Goal: Task Accomplishment & Management: Use online tool/utility

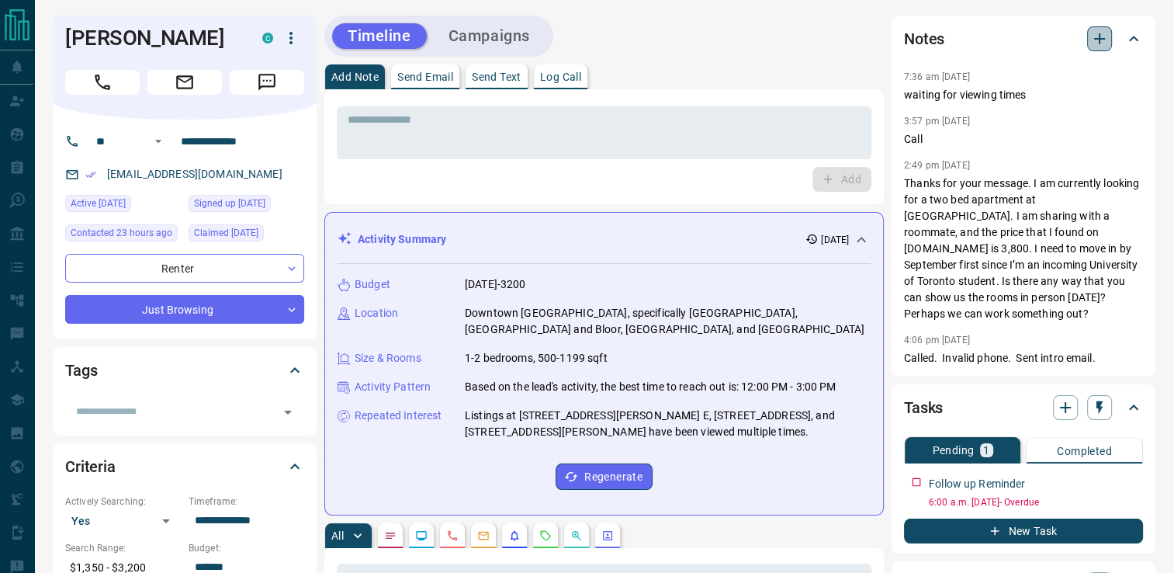
click at [1096, 33] on icon "button" at bounding box center [1100, 38] width 19 height 19
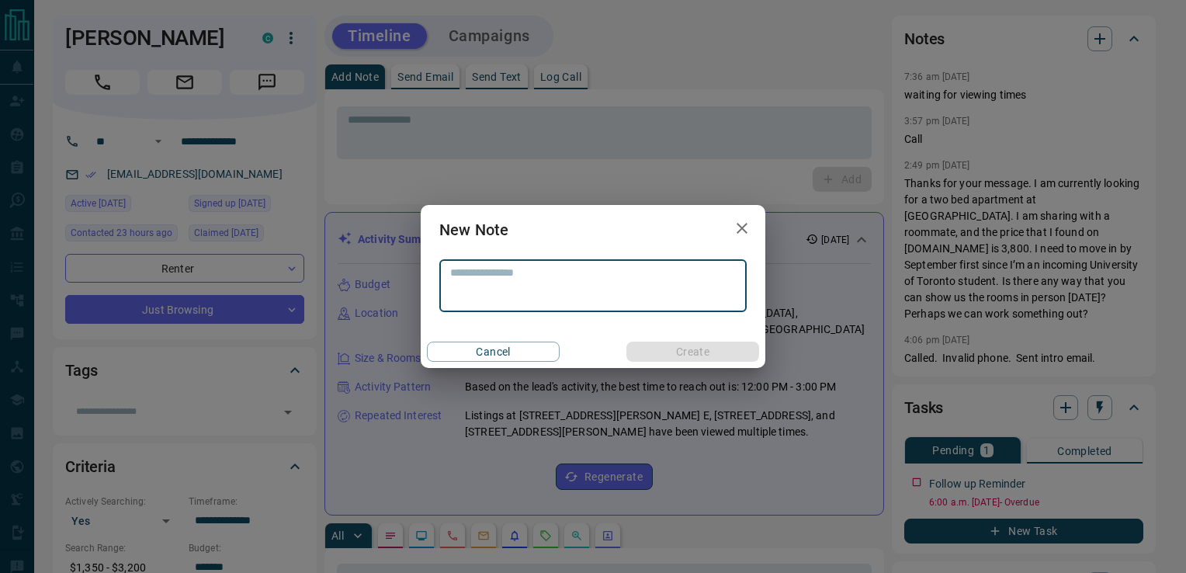
click at [556, 291] on textarea at bounding box center [593, 286] width 286 height 40
type textarea "*"
type textarea "**********"
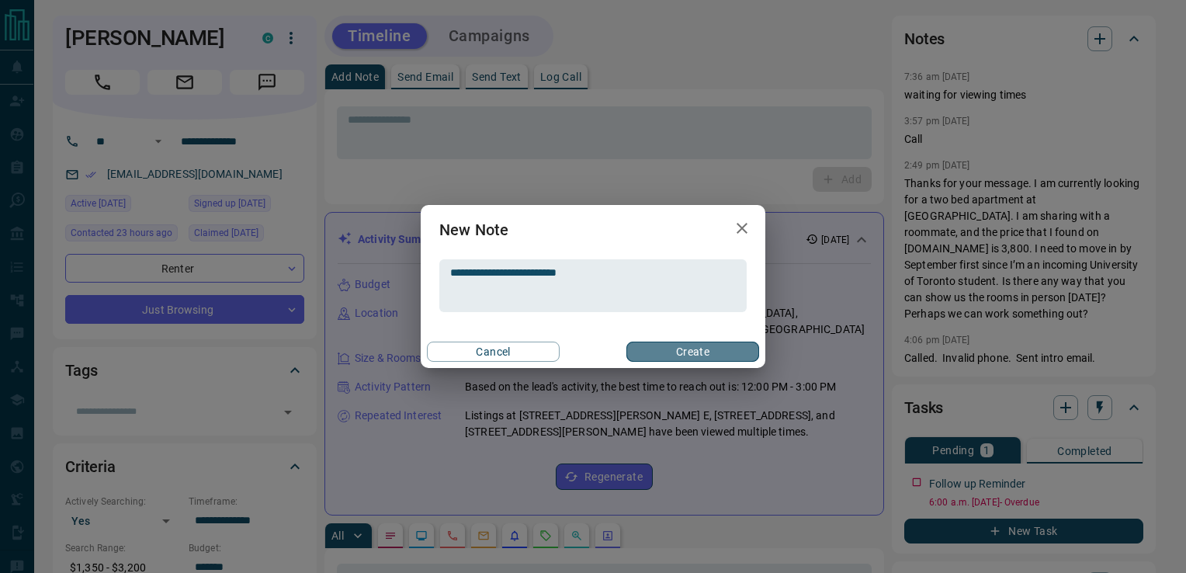
click at [683, 345] on button "Create" at bounding box center [692, 352] width 133 height 20
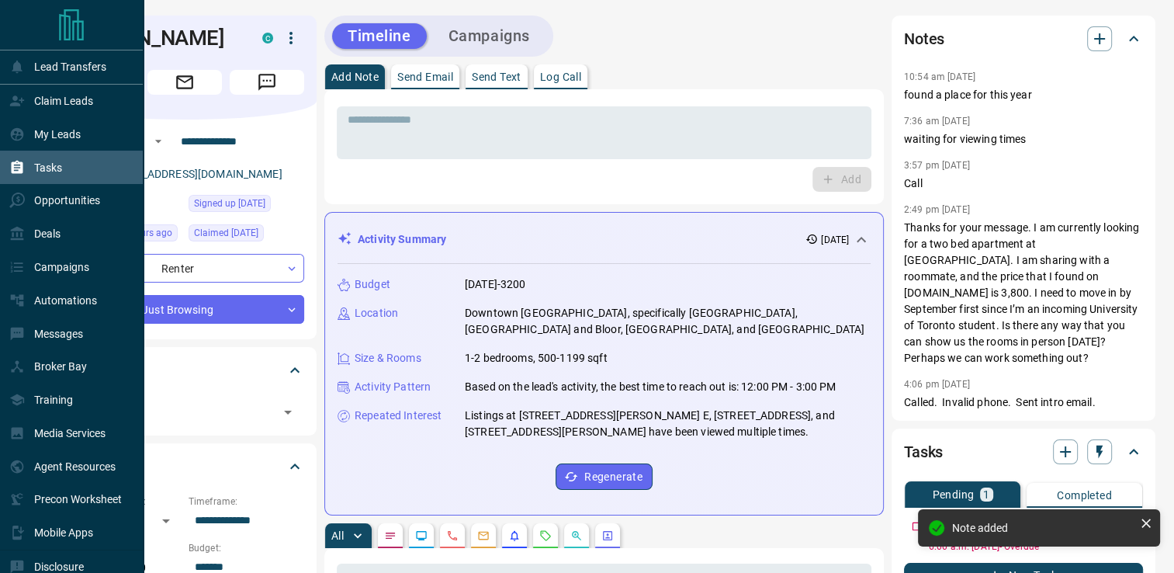
click at [54, 161] on div "Tasks" at bounding box center [35, 167] width 53 height 26
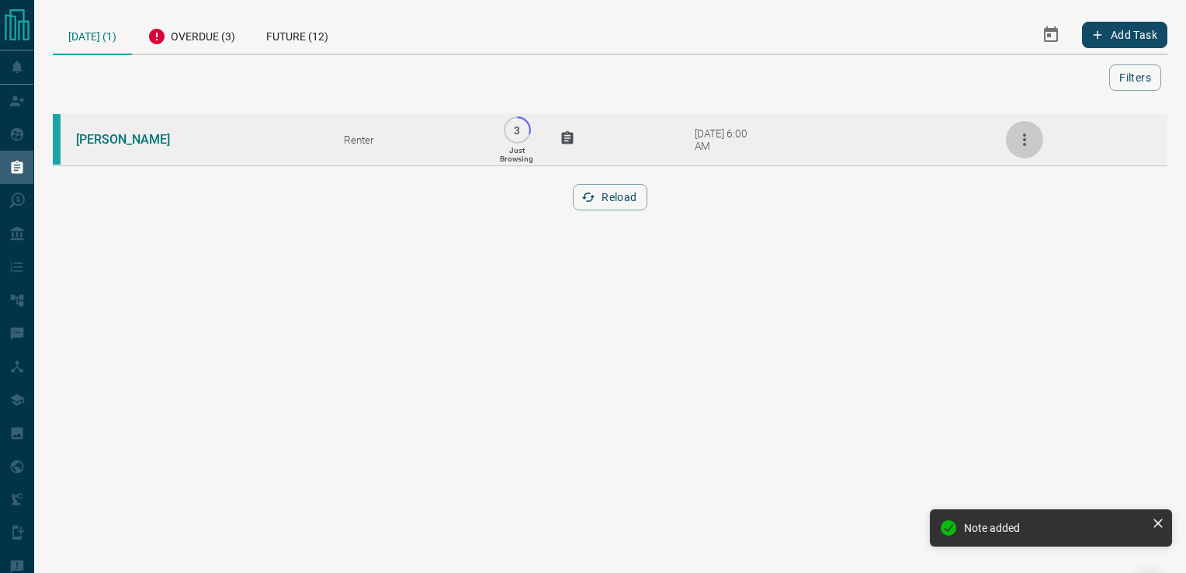
click at [1024, 140] on icon "button" at bounding box center [1024, 139] width 19 height 19
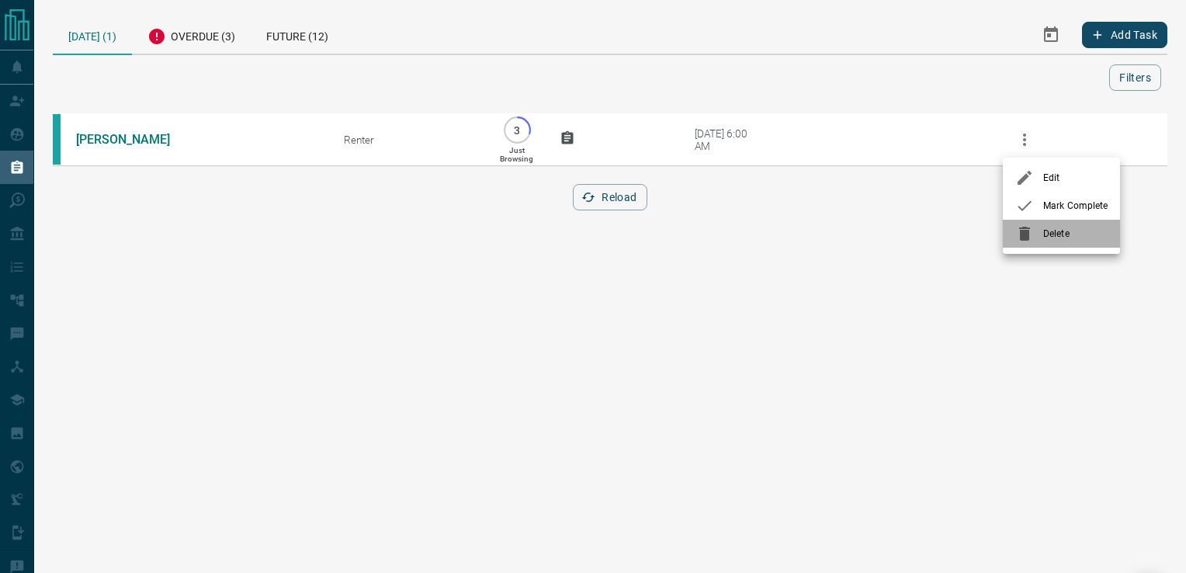
drag, startPoint x: 1015, startPoint y: 233, endPoint x: 987, endPoint y: 197, distance: 45.3
click at [1012, 229] on li "Delete" at bounding box center [1061, 234] width 117 height 28
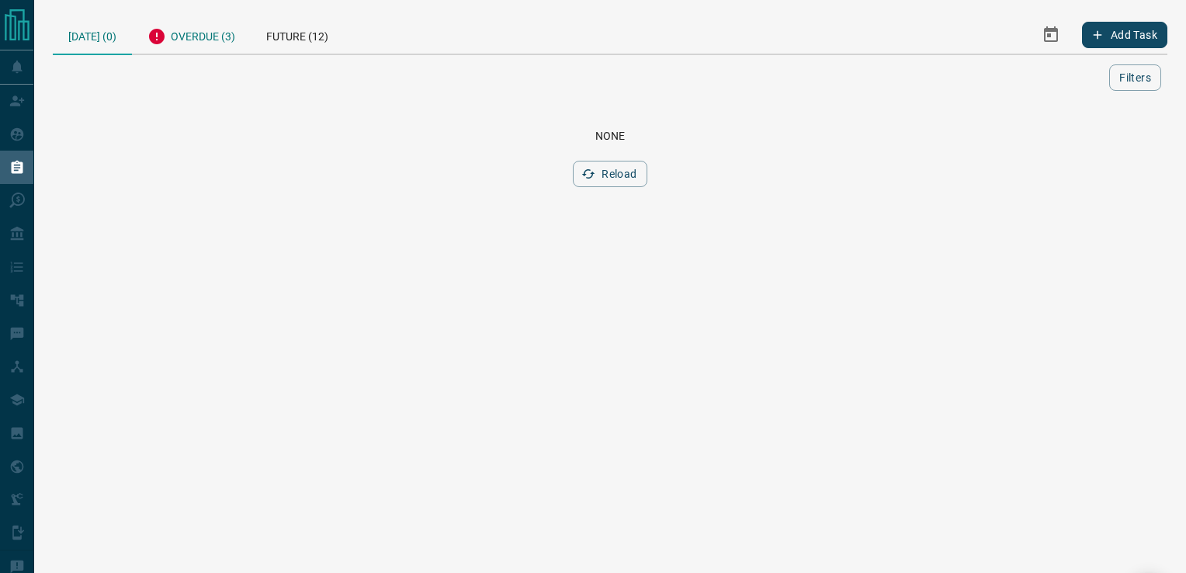
click at [210, 40] on div "Overdue (3)" at bounding box center [191, 35] width 119 height 38
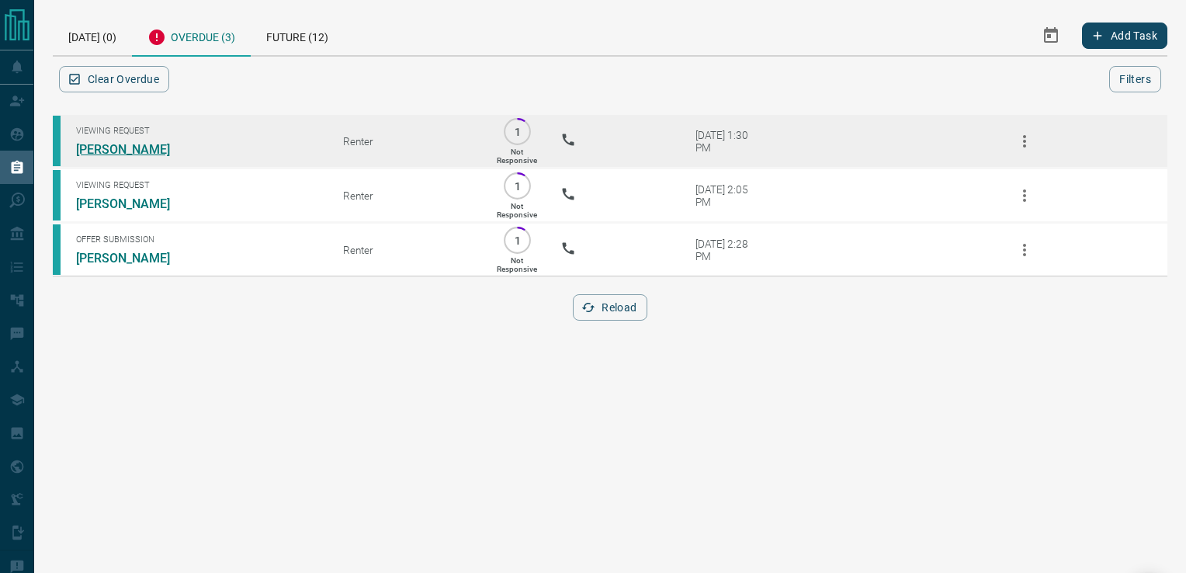
click at [136, 146] on link "[PERSON_NAME]" at bounding box center [134, 149] width 116 height 15
click at [153, 148] on link "[PERSON_NAME]" at bounding box center [134, 149] width 116 height 15
